Goal: Use online tool/utility: Utilize a website feature to perform a specific function

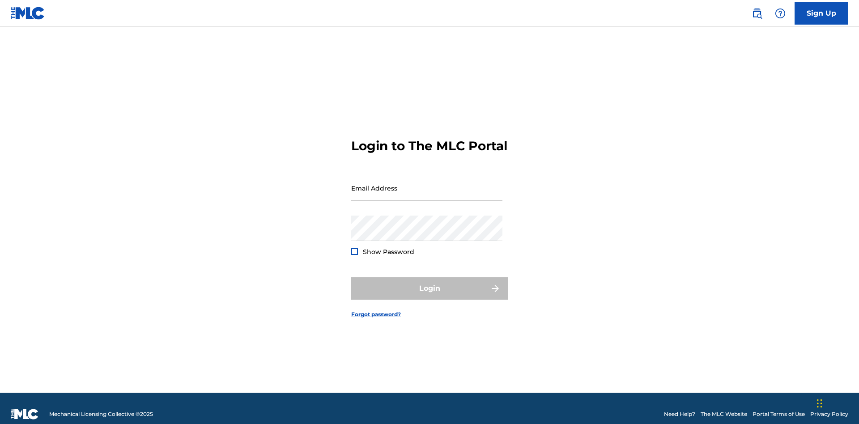
scroll to position [12, 0]
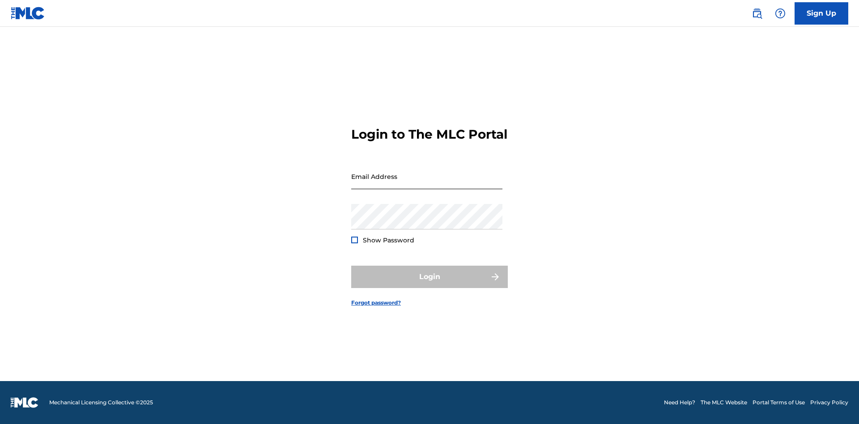
click at [427, 184] on input "Email Address" at bounding box center [426, 177] width 151 height 26
type input "[PERSON_NAME][EMAIL_ADDRESS][DOMAIN_NAME]"
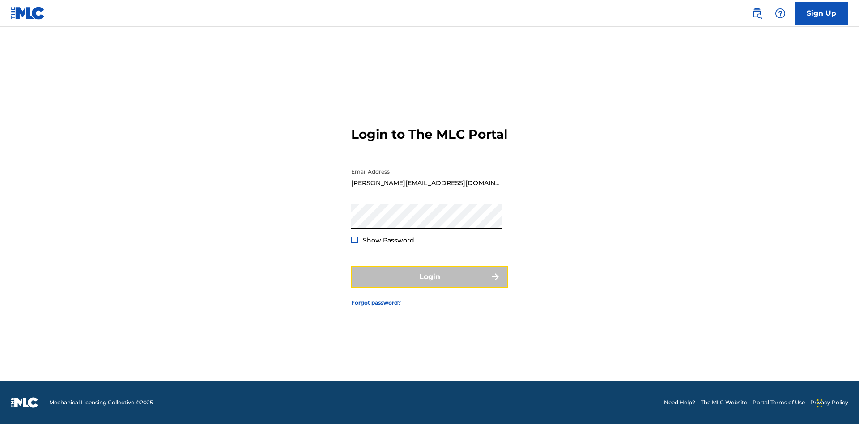
click at [429, 285] on button "Login" at bounding box center [429, 277] width 157 height 22
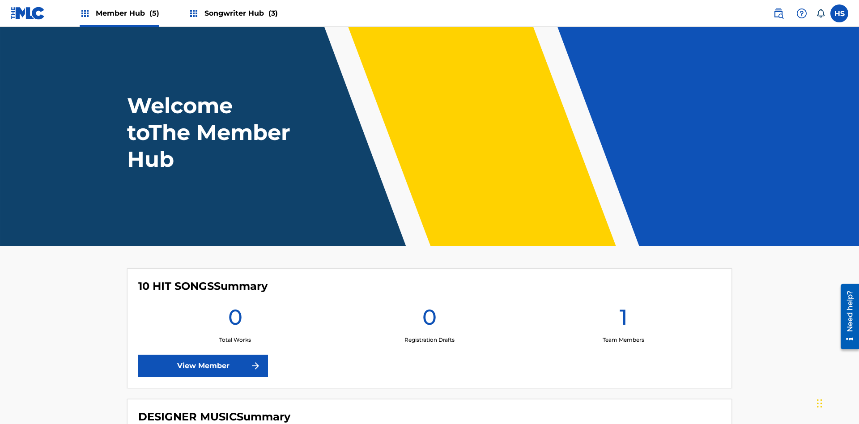
click at [240, 13] on span "Songwriter Hub (3)" at bounding box center [240, 13] width 73 height 10
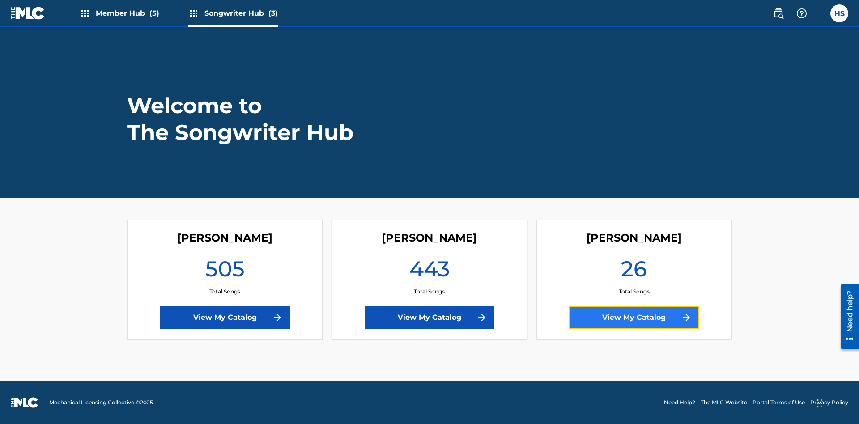
click at [634, 318] on link "View My Catalog" at bounding box center [634, 317] width 130 height 22
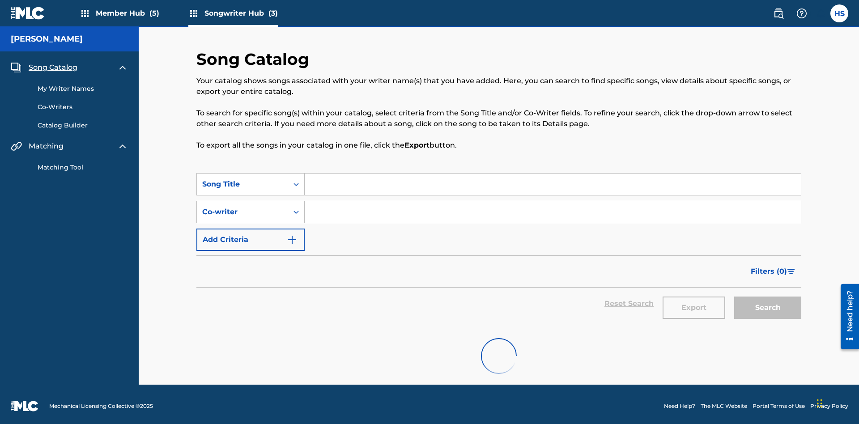
click at [83, 164] on link "Matching Tool" at bounding box center [83, 167] width 90 height 9
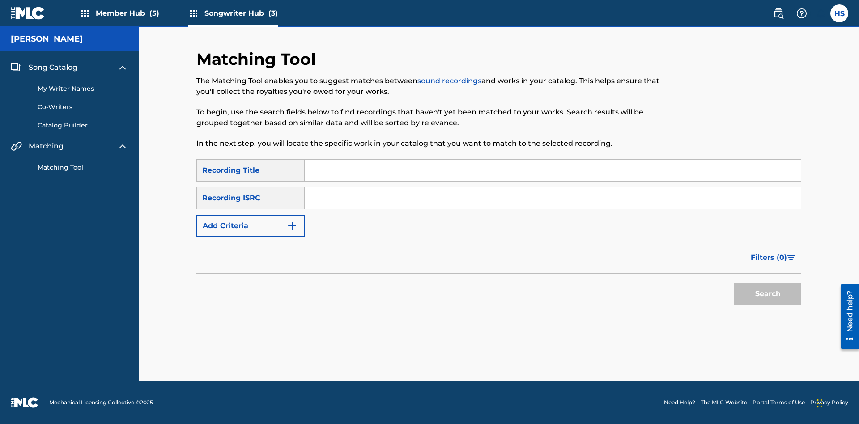
click at [553, 170] on input "Search Form" at bounding box center [553, 170] width 496 height 21
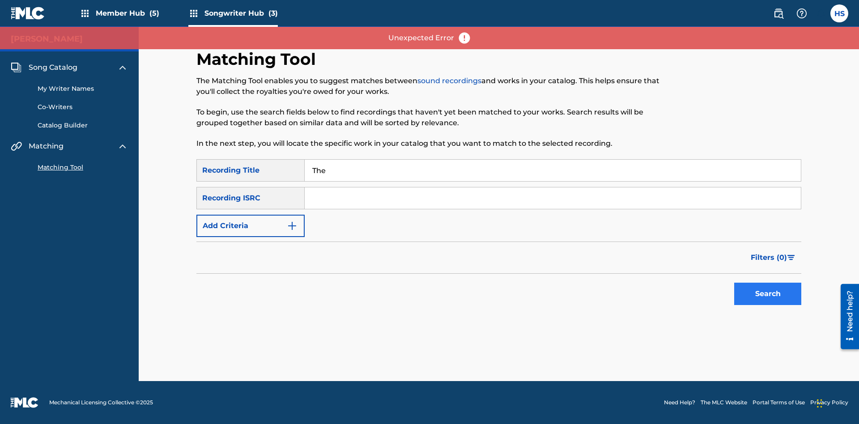
type input "The"
click at [768, 294] on button "Search" at bounding box center [767, 294] width 67 height 22
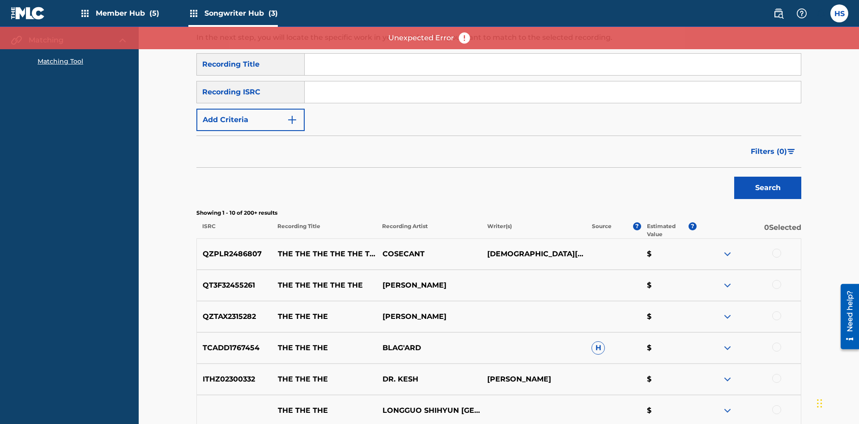
click at [553, 81] on input "Search Form" at bounding box center [553, 91] width 496 height 21
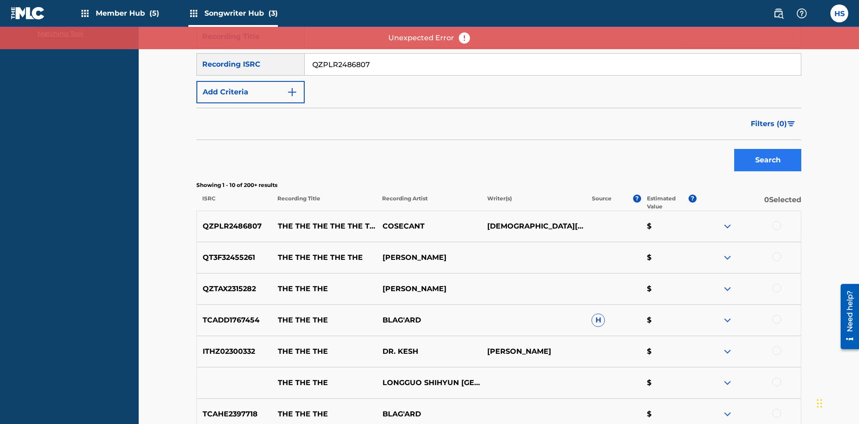
type input "QZPLR2486807"
click at [768, 149] on button "Search" at bounding box center [767, 160] width 67 height 22
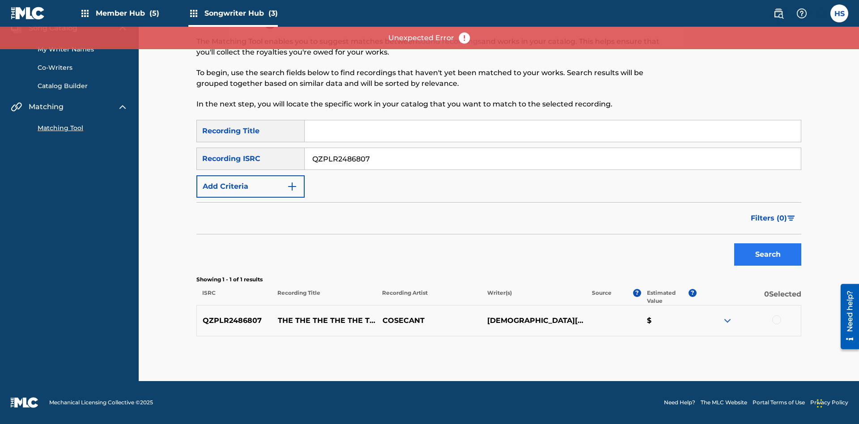
scroll to position [39, 0]
click at [776, 320] on div at bounding box center [776, 319] width 9 height 9
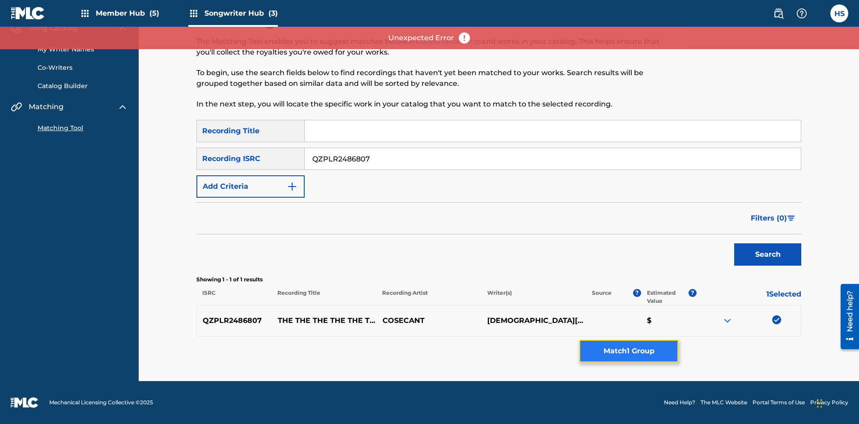
click at [629, 351] on button "Match 1 Group" at bounding box center [628, 351] width 99 height 22
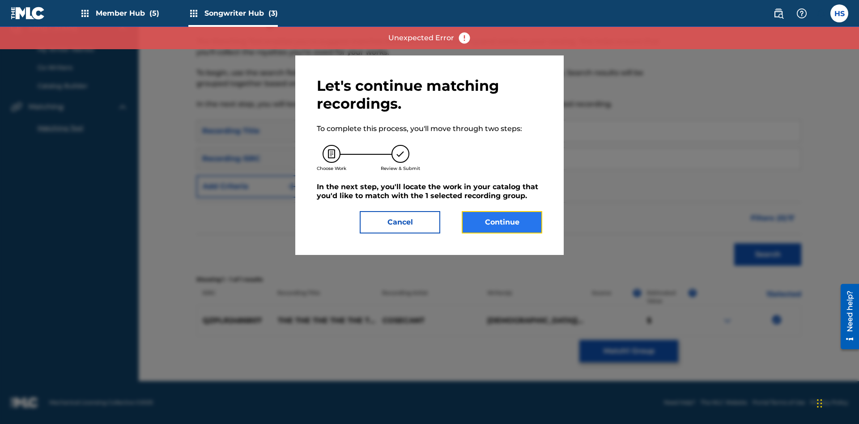
click at [502, 222] on button "Continue" at bounding box center [502, 222] width 81 height 22
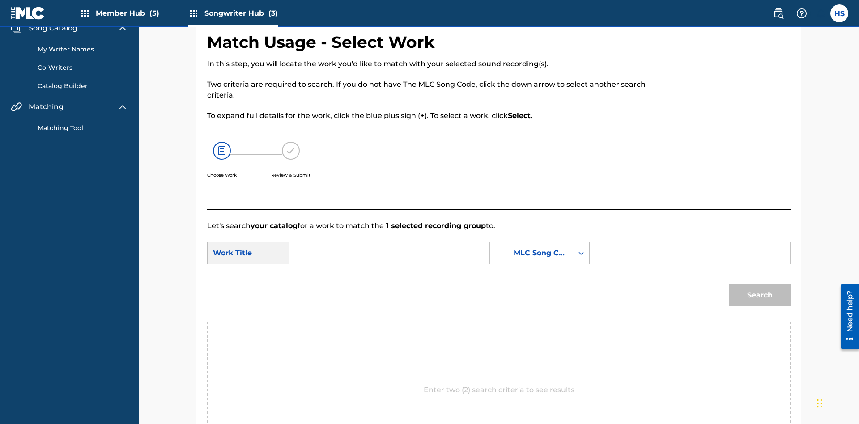
click at [389, 242] on input "Search Form" at bounding box center [389, 252] width 185 height 21
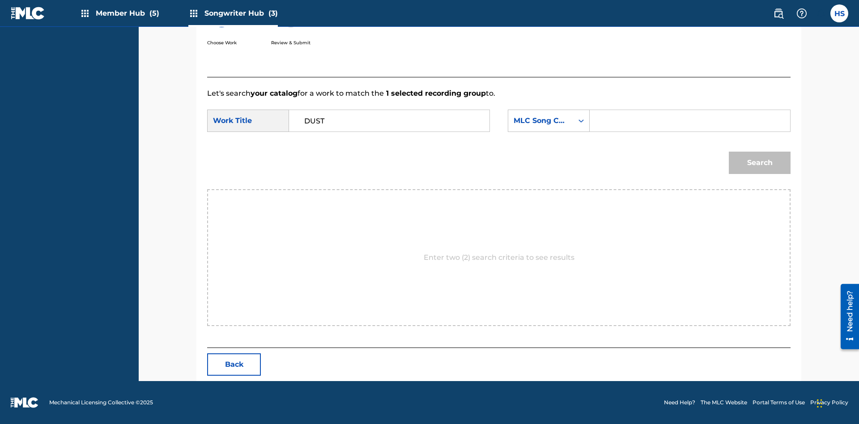
type input "DUST"
click at [689, 121] on input "Search Form" at bounding box center [689, 120] width 185 height 21
type input "DB2IBU"
click at [760, 163] on button "Search" at bounding box center [760, 163] width 62 height 22
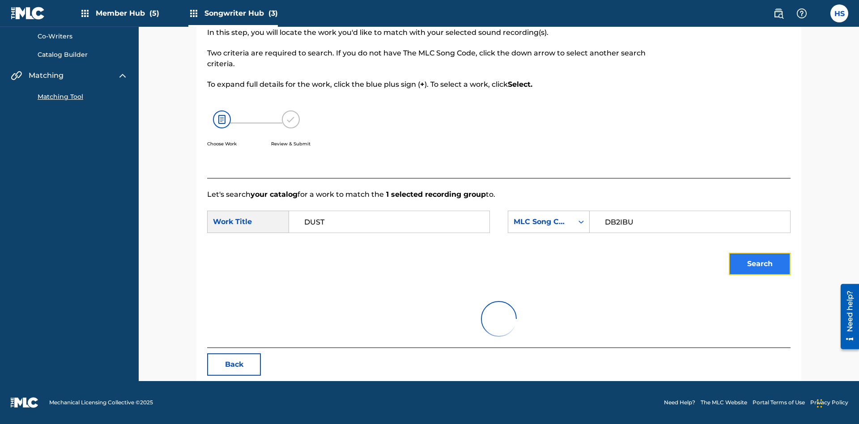
scroll to position [71, 0]
